Goal: Information Seeking & Learning: Learn about a topic

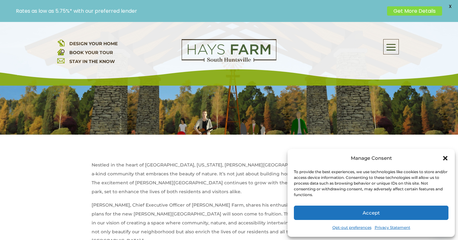
scroll to position [157, 0]
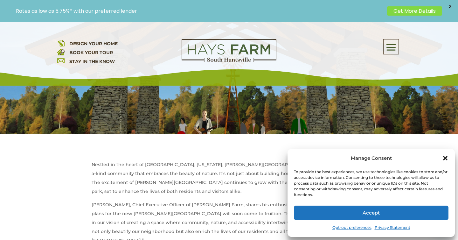
click at [445, 157] on icon "Close dialog" at bounding box center [445, 158] width 4 height 4
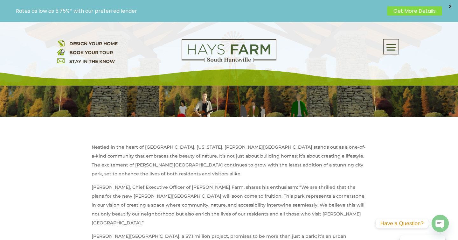
scroll to position [179, 0]
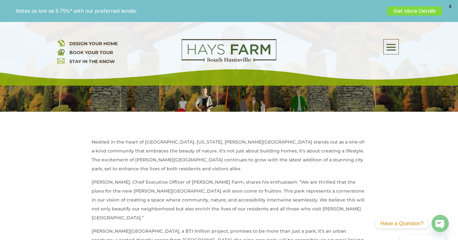
click at [393, 45] on span at bounding box center [391, 47] width 15 height 15
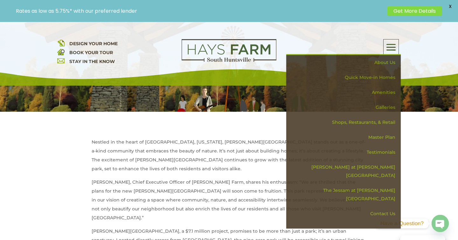
click at [264, 71] on div "DESIGN YOUR HOME BOOK YOUR TOUR STAY IN THE KNOW About Us Quick Move-in Homes A…" at bounding box center [229, 56] width 344 height 35
click at [414, 11] on link "Get More Details" at bounding box center [414, 10] width 55 height 9
